Goal: Information Seeking & Learning: Learn about a topic

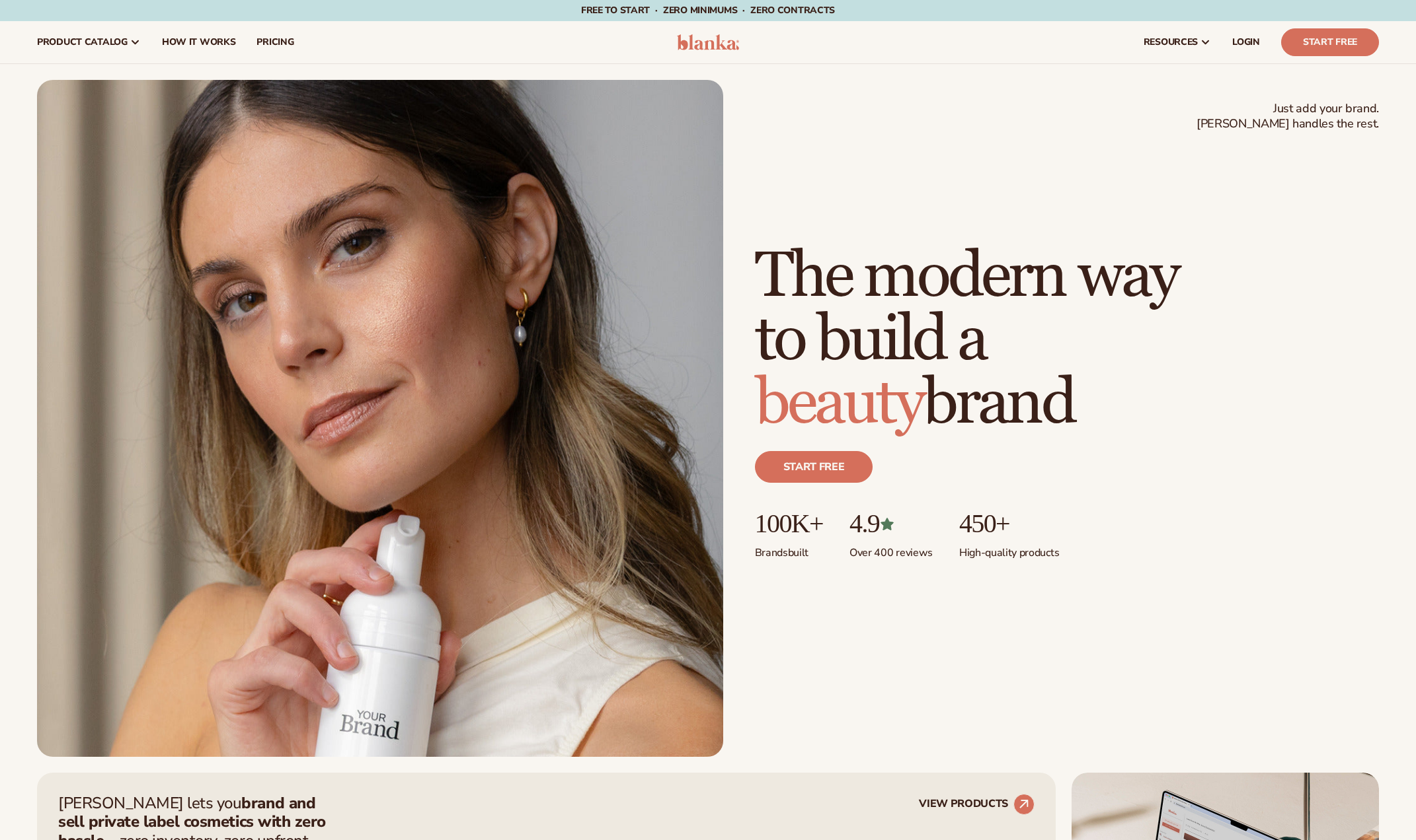
click at [257, 53] on link "pricing" at bounding box center [275, 42] width 58 height 42
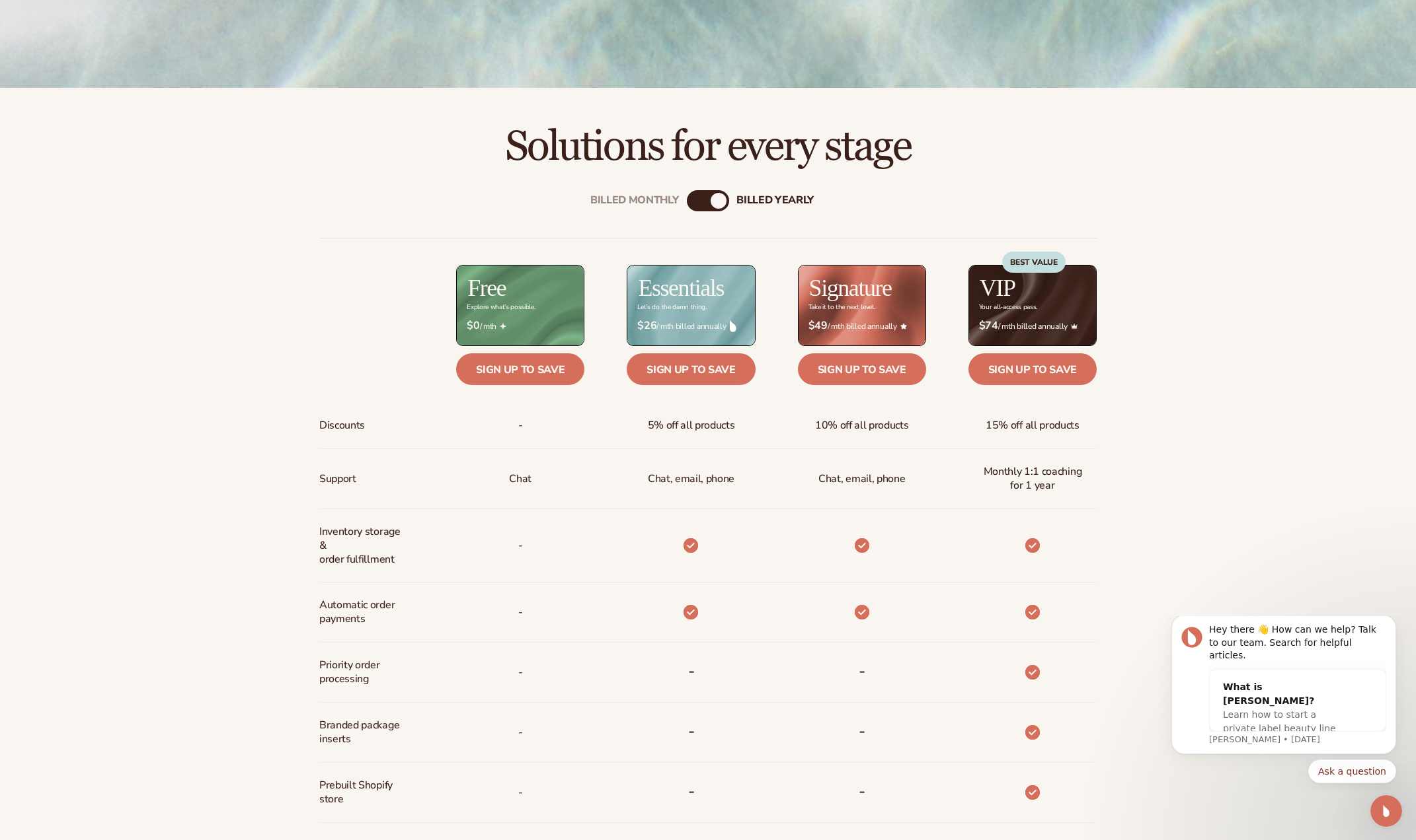
click at [714, 201] on div "billed Yearly" at bounding box center [718, 201] width 16 height 16
click at [650, 200] on div "Billed Monthly" at bounding box center [635, 201] width 89 height 12
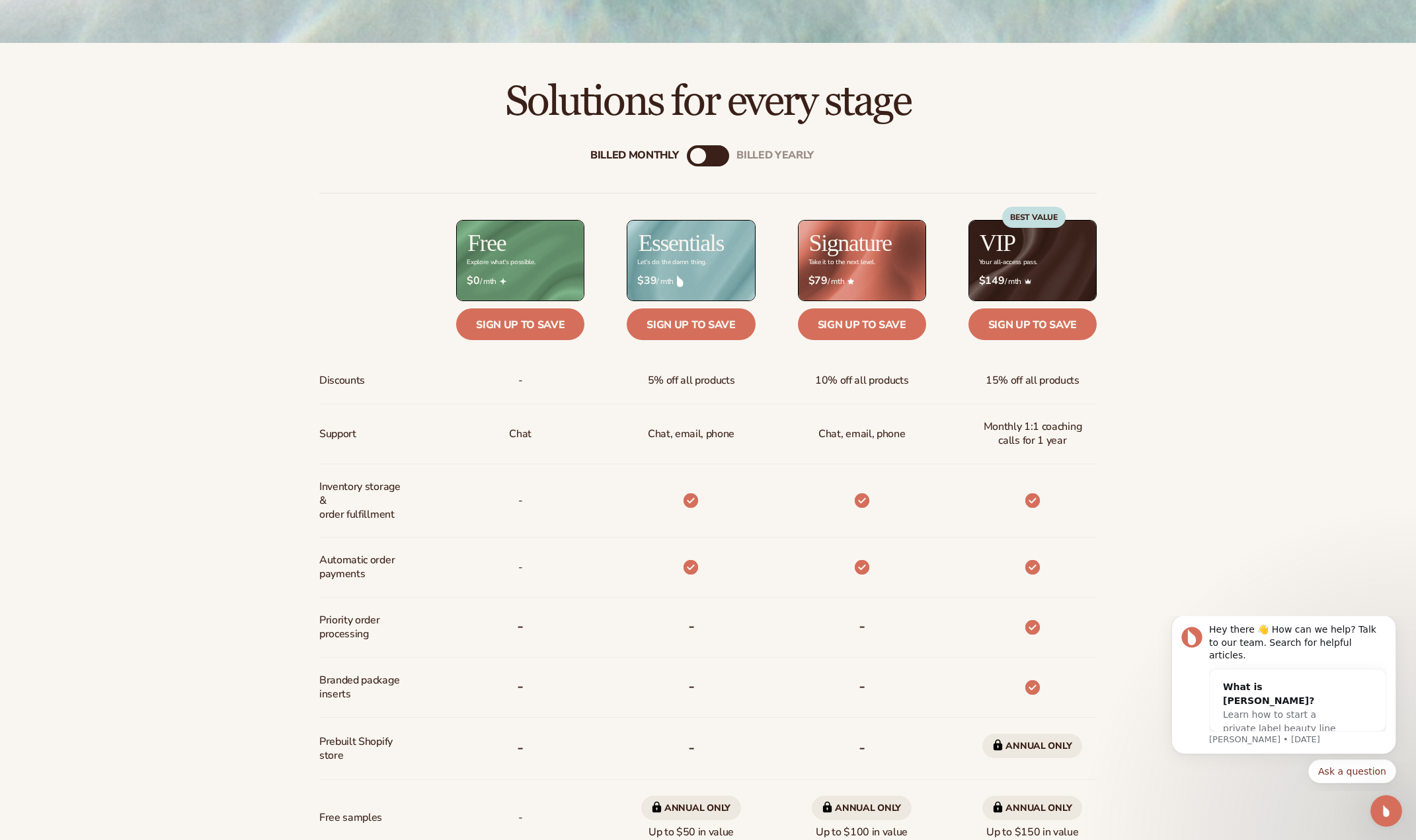
click at [714, 156] on div "billed Yearly" at bounding box center [720, 155] width 16 height 16
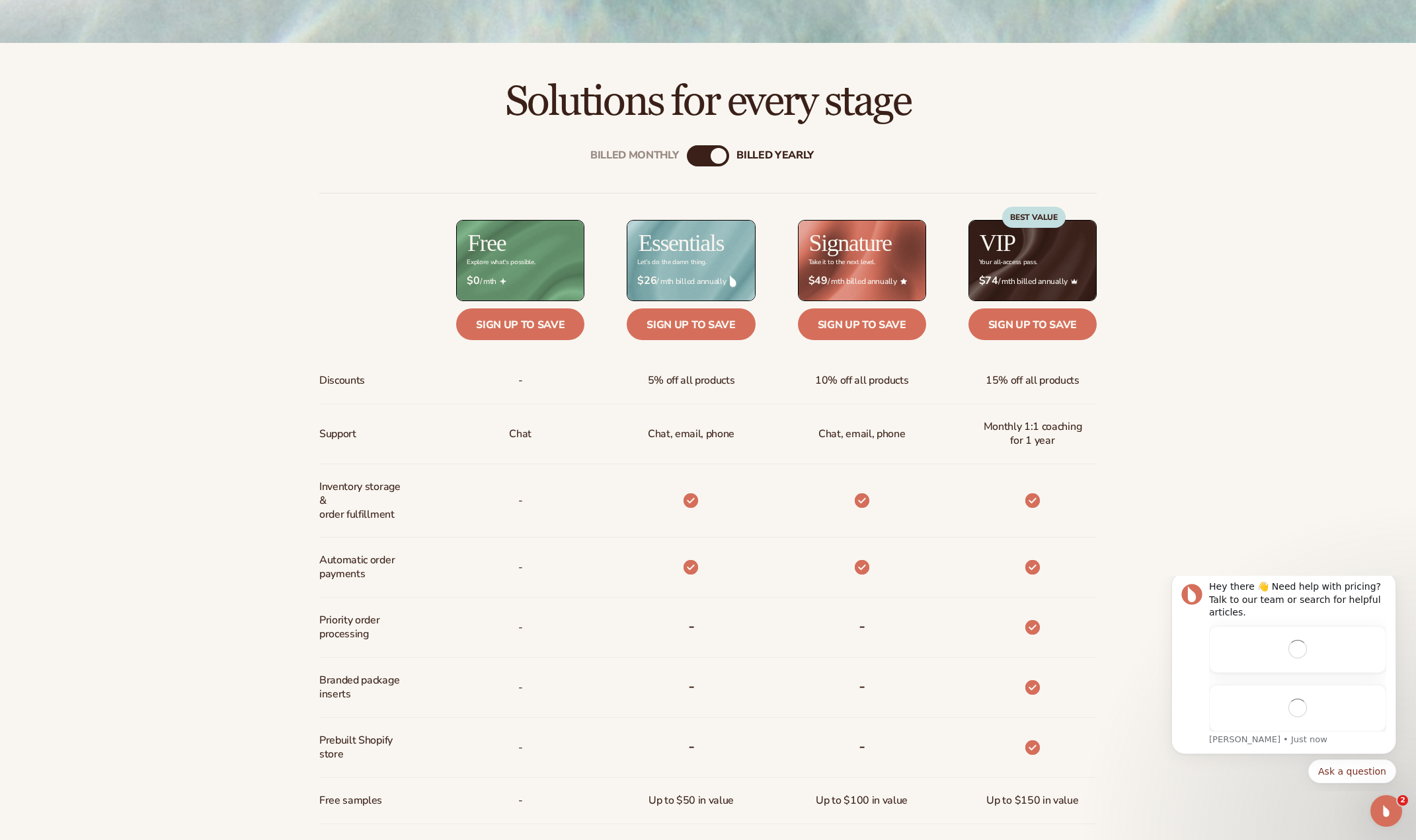
click at [696, 158] on div "Billed Monthly" at bounding box center [694, 155] width 16 height 16
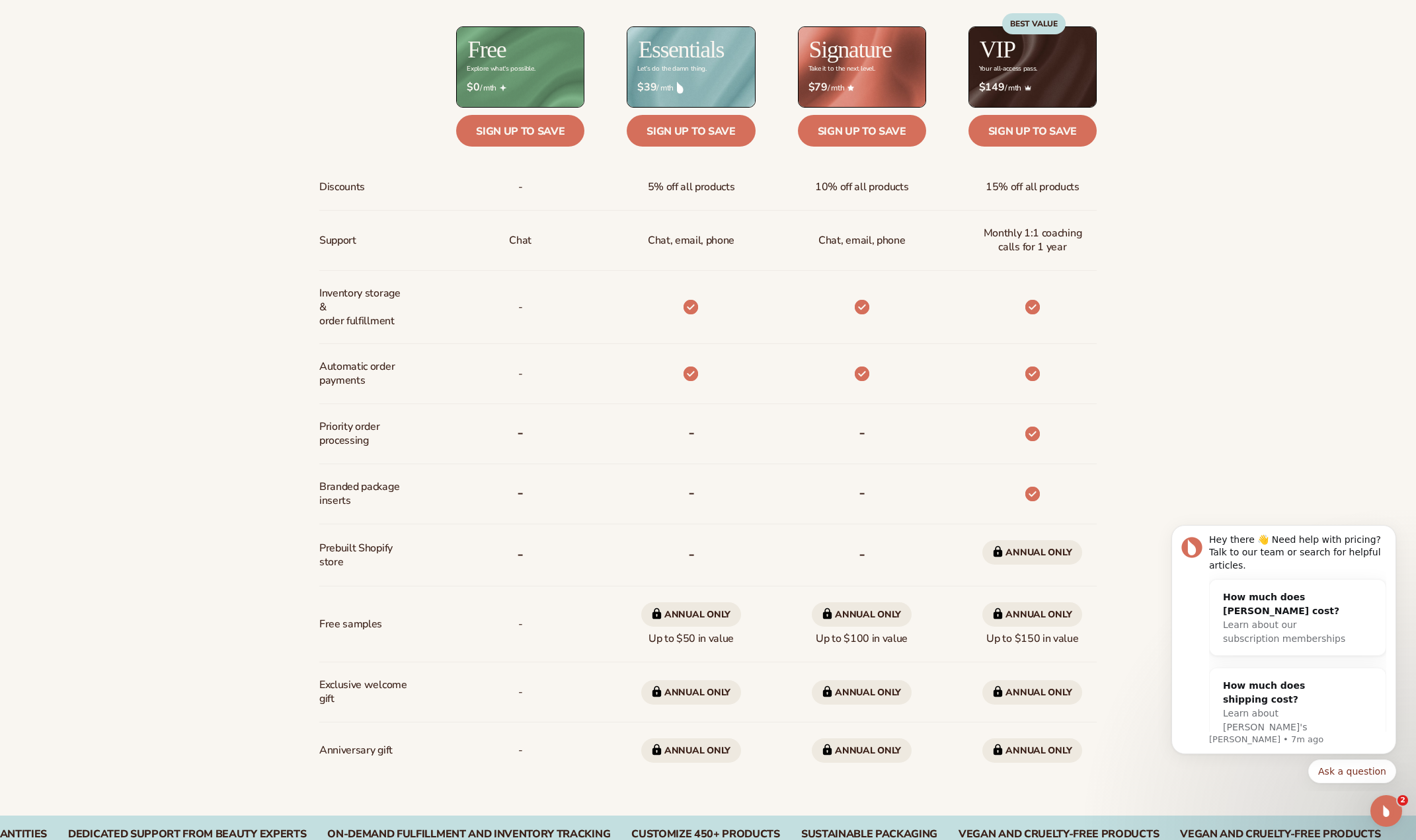
scroll to position [741, 0]
